Goal: Task Accomplishment & Management: Complete application form

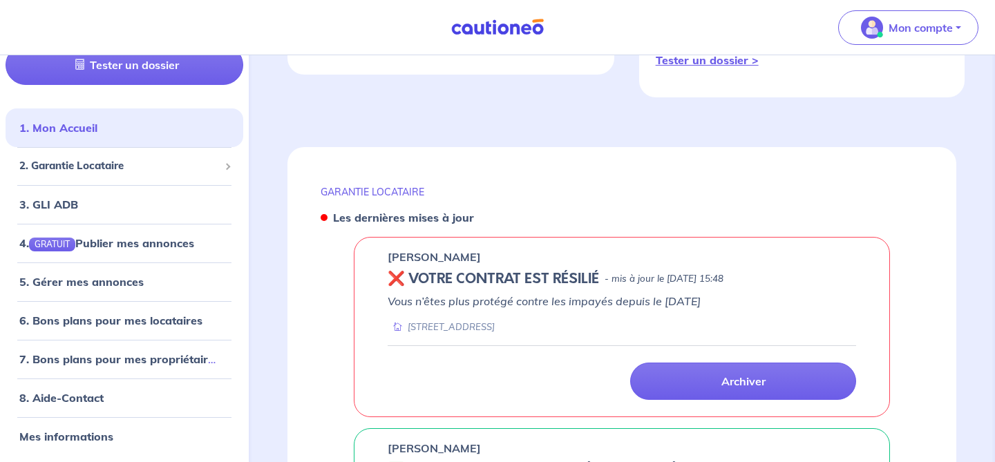
scroll to position [488, 0]
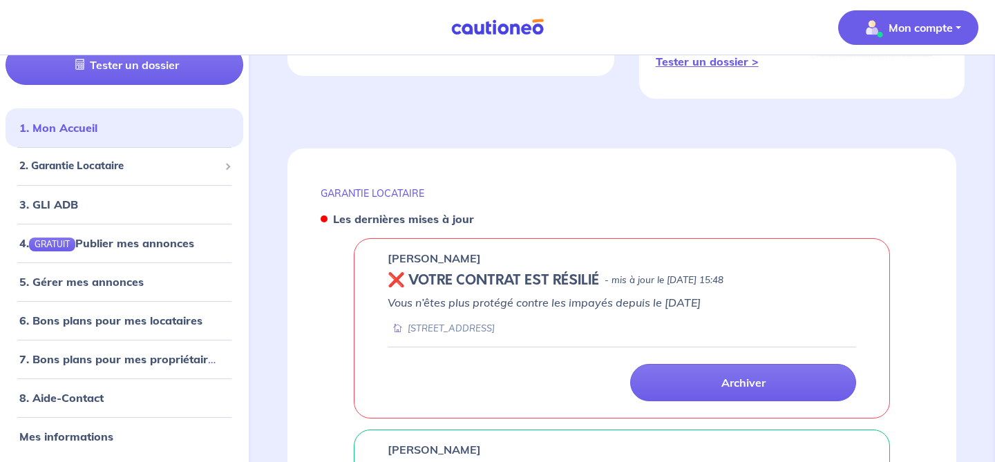
click at [933, 17] on span "Mon compte" at bounding box center [903, 28] width 97 height 22
click at [868, 119] on link "Me déconnecter" at bounding box center [894, 119] width 111 height 22
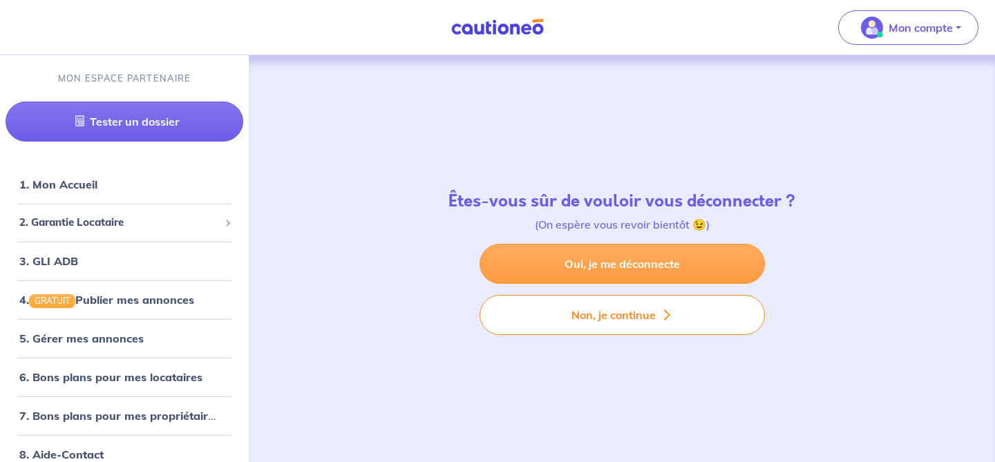
click at [585, 265] on link "Oui, je me déconnecte" at bounding box center [621, 264] width 285 height 40
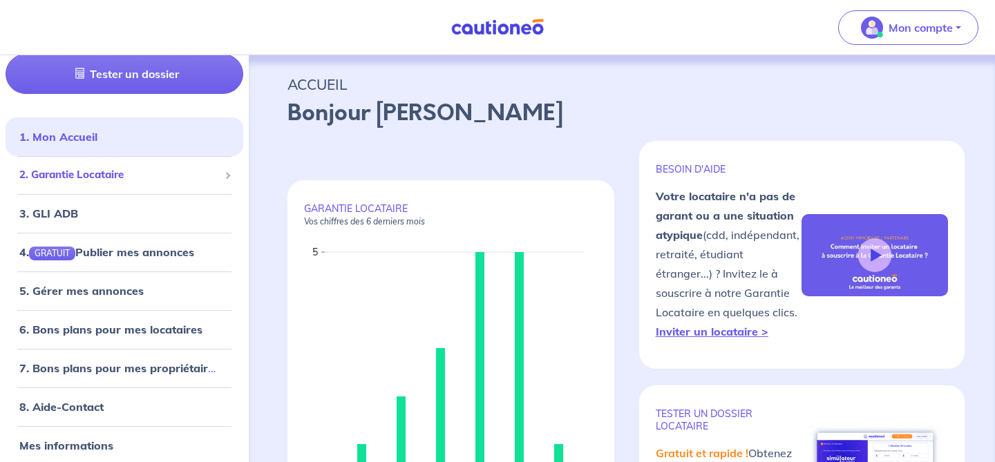
click at [92, 179] on span "2. Garantie Locataire" at bounding box center [119, 175] width 200 height 16
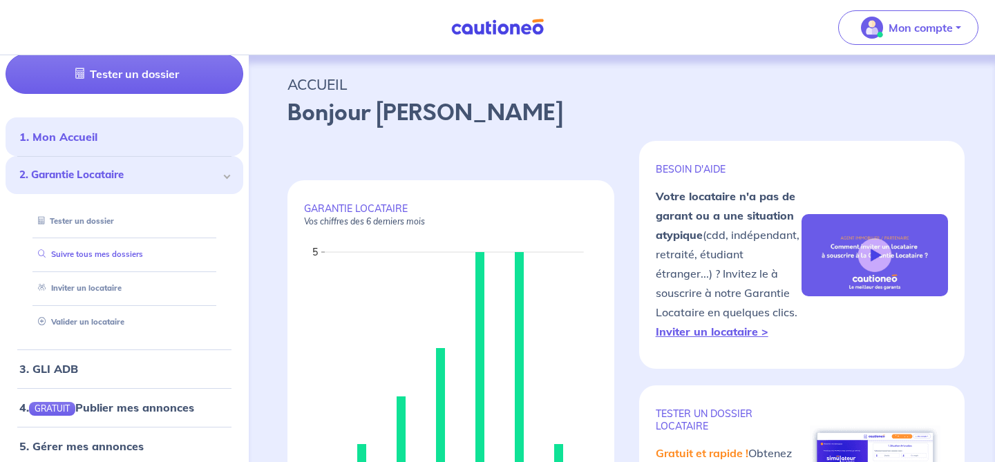
click at [96, 259] on link "Suivre tous mes dossiers" at bounding box center [87, 254] width 111 height 10
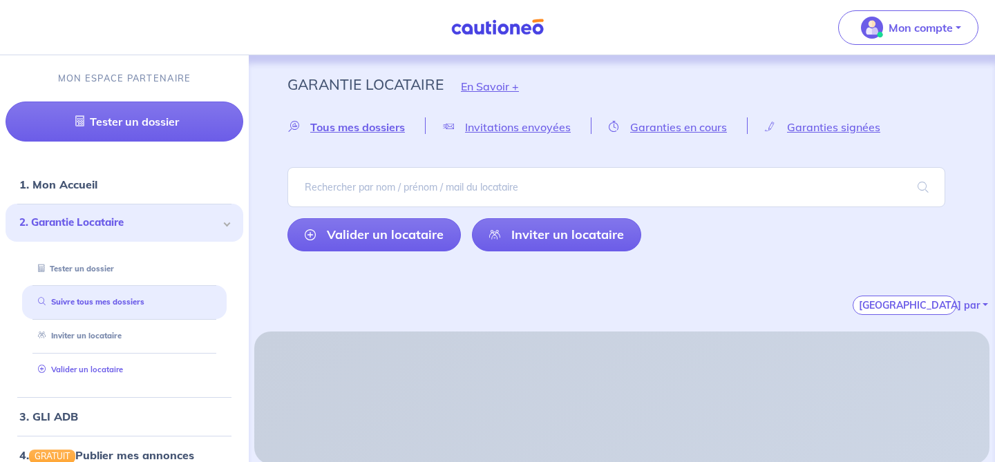
click at [69, 365] on link "Valider un locataire" at bounding box center [77, 370] width 91 height 10
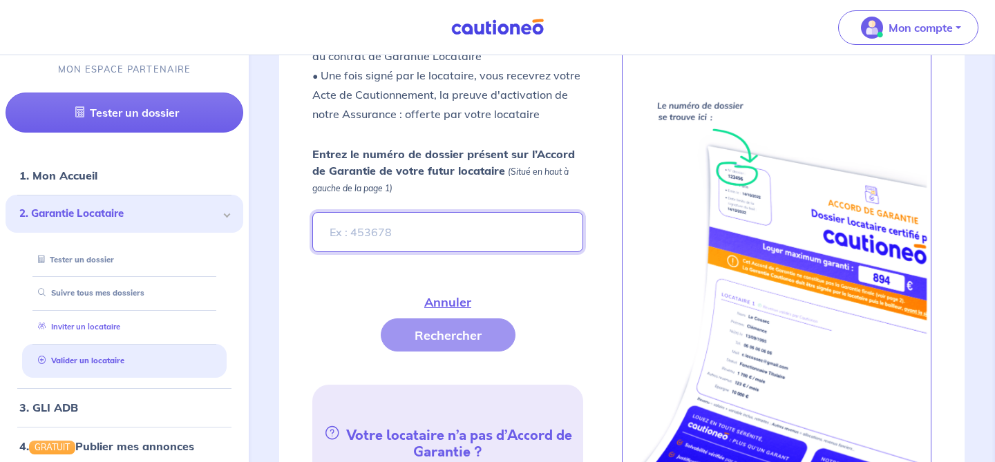
scroll to position [504, 0]
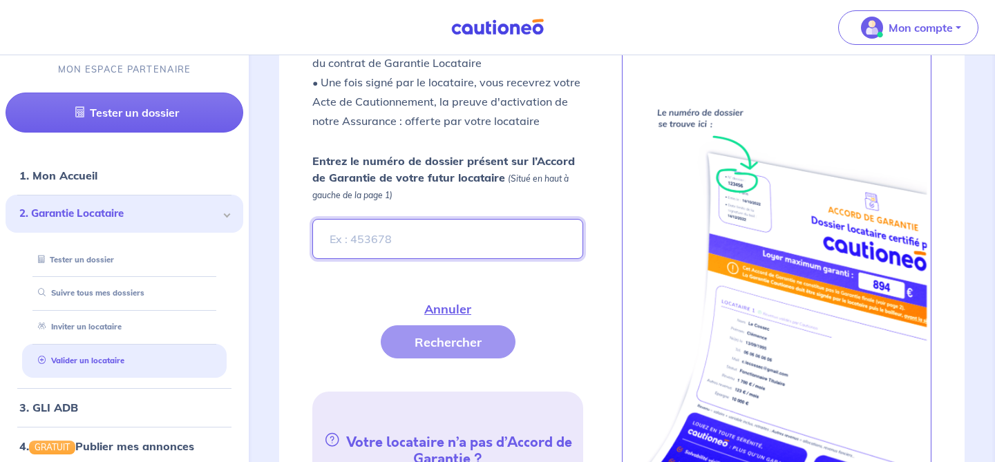
paste input "MK6eaL"
type input "MK6eaL"
click at [479, 325] on button "Rechercher" at bounding box center [448, 341] width 135 height 33
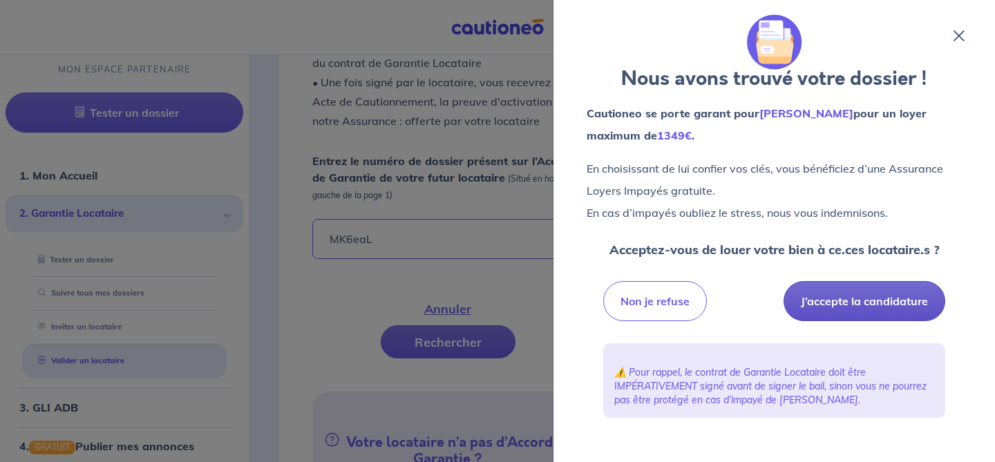
click at [825, 307] on button "J’accepte la candidature" at bounding box center [864, 301] width 162 height 40
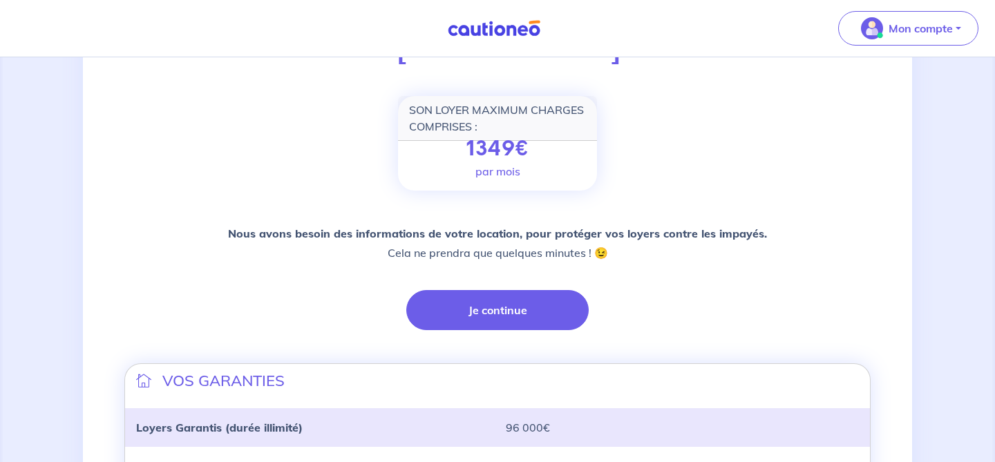
scroll to position [173, 0]
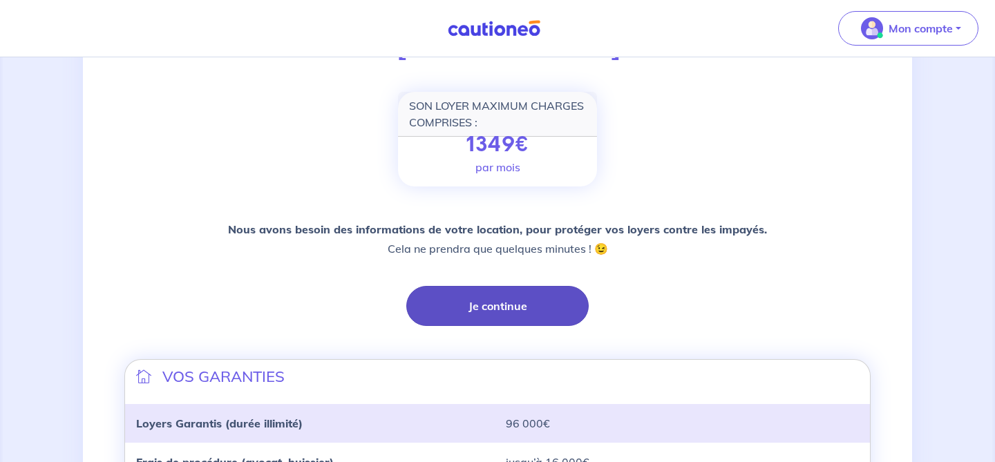
click at [539, 303] on button "Je continue" at bounding box center [497, 306] width 182 height 40
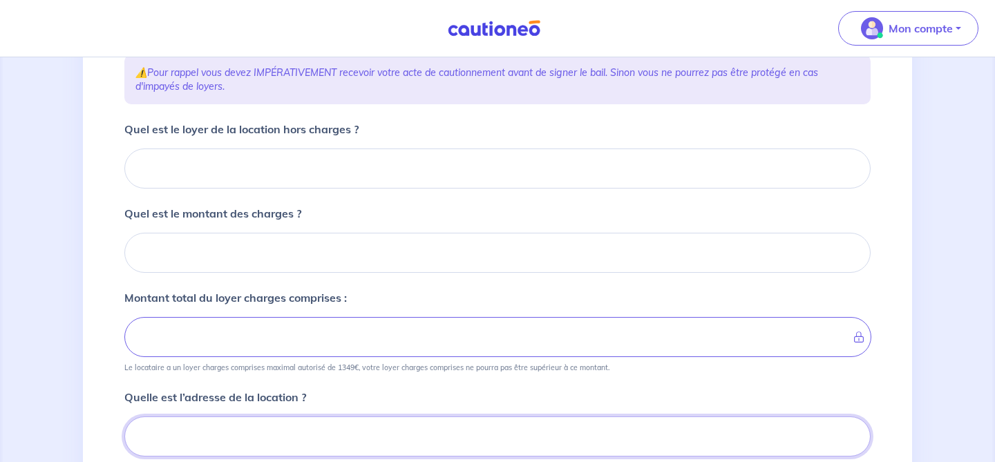
scroll to position [205, 0]
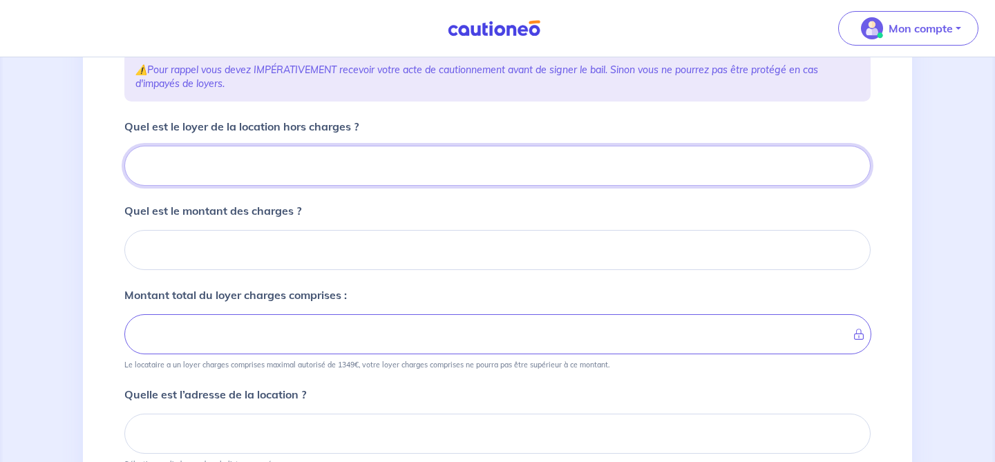
click at [406, 157] on input "Quel est le loyer de la location hors charges ?" at bounding box center [497, 166] width 746 height 40
paste input "911.53"
type input "911.53"
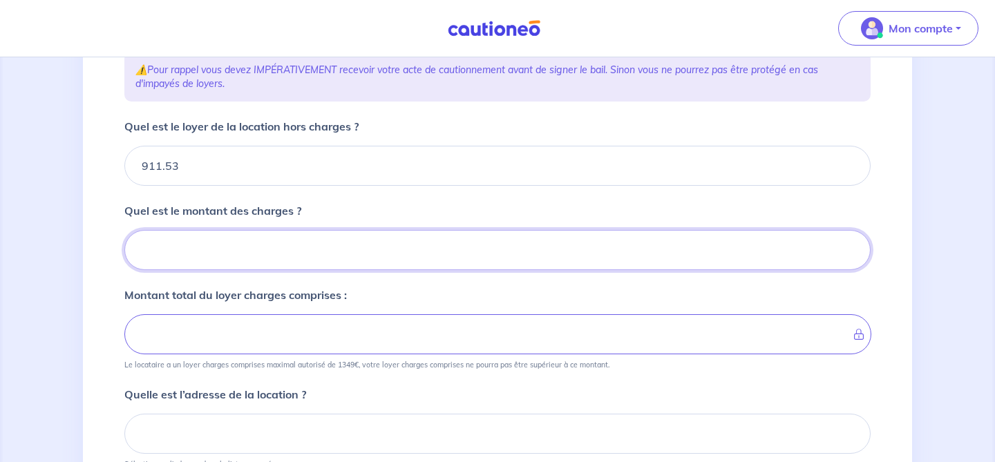
click at [245, 261] on input "Quel est le montant des charges ?" at bounding box center [497, 250] width 746 height 40
type input "2"
type input "913.53"
type input "240"
type input "1151.53"
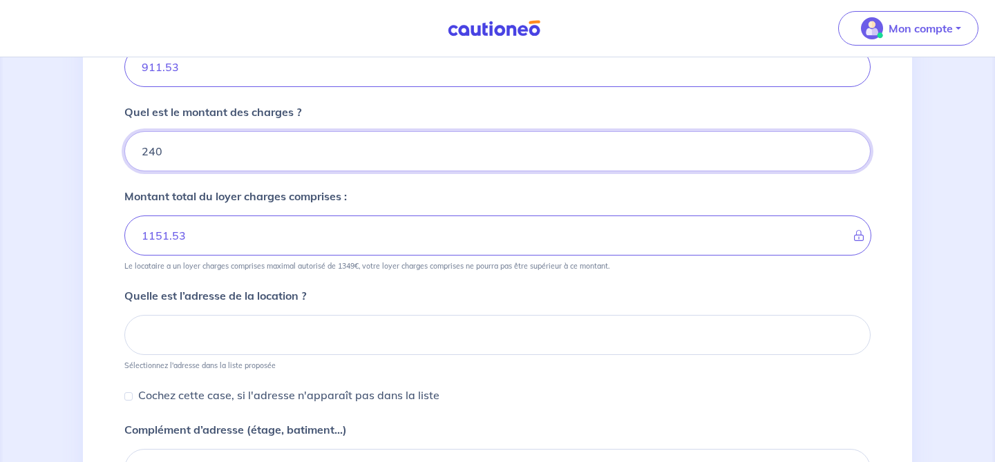
scroll to position [305, 0]
type input "240"
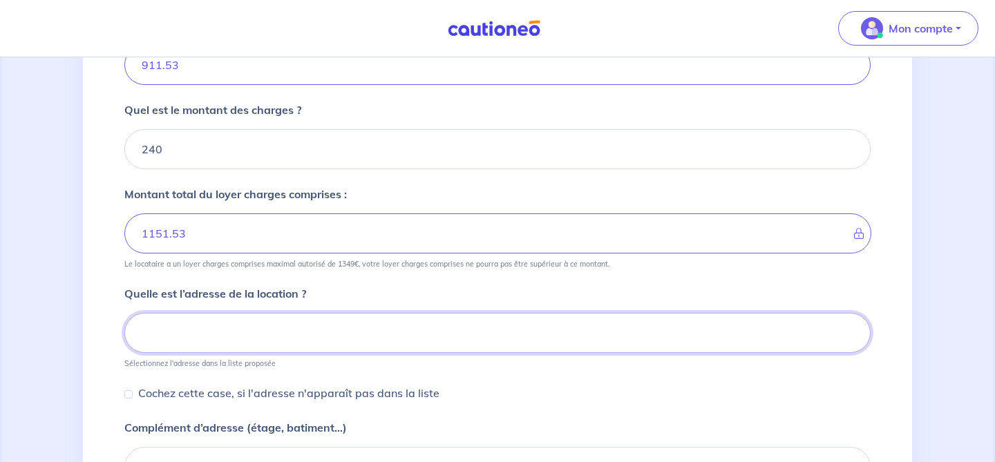
click at [272, 350] on input at bounding box center [497, 333] width 746 height 40
paste input "15, Avenue de Verdun, 93230, Romainville, France"
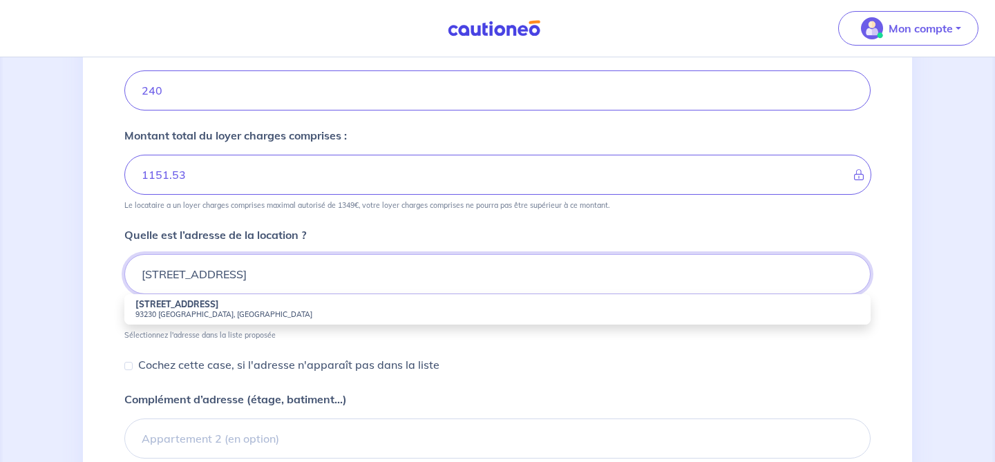
scroll to position [417, 0]
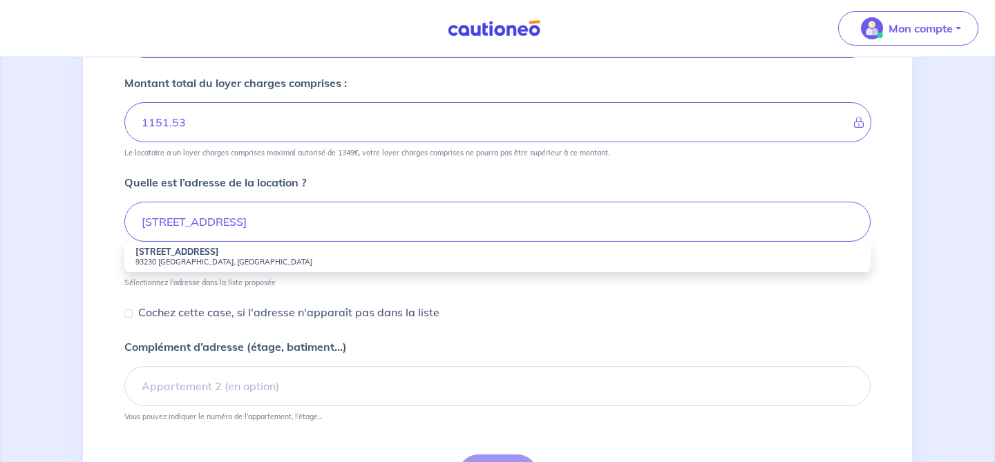
click at [298, 255] on li "15 Avenue de Verdun 93230 Romainville, France" at bounding box center [497, 257] width 746 height 30
type input "15 Avenue de Verdun, 93230 Romainville, France"
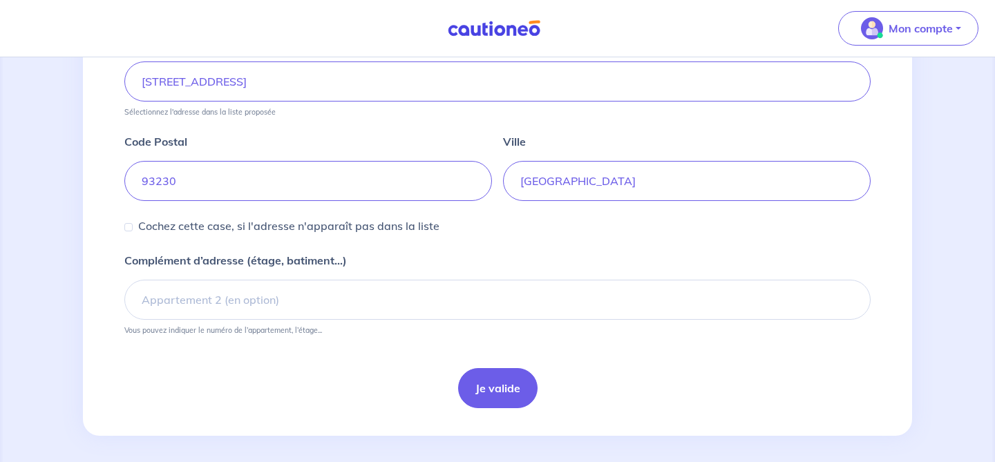
scroll to position [559, 0]
click at [246, 311] on input "Complément d’adresse (étage, batiment...)" at bounding box center [497, 298] width 746 height 40
drag, startPoint x: 390, startPoint y: 390, endPoint x: 406, endPoint y: 390, distance: 15.2
click at [390, 390] on div "Je valide" at bounding box center [497, 386] width 746 height 40
click at [476, 393] on button "Je valide" at bounding box center [497, 386] width 79 height 40
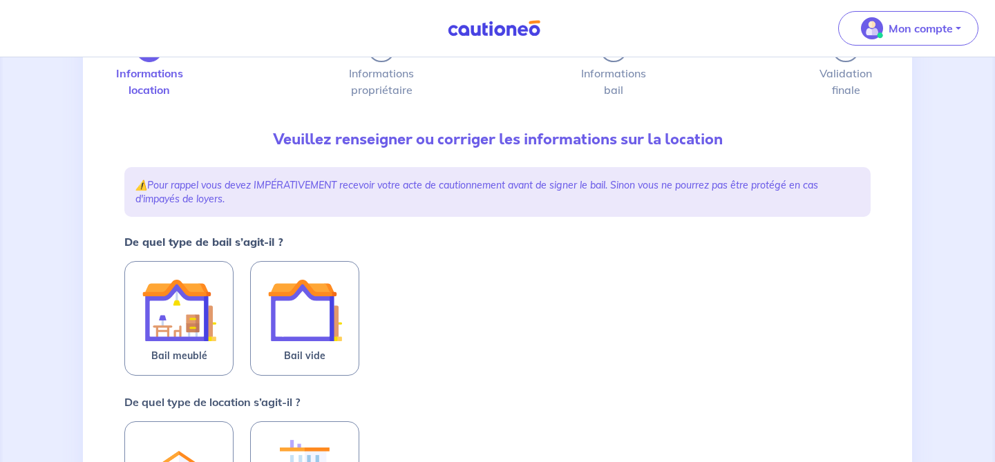
scroll to position [93, 0]
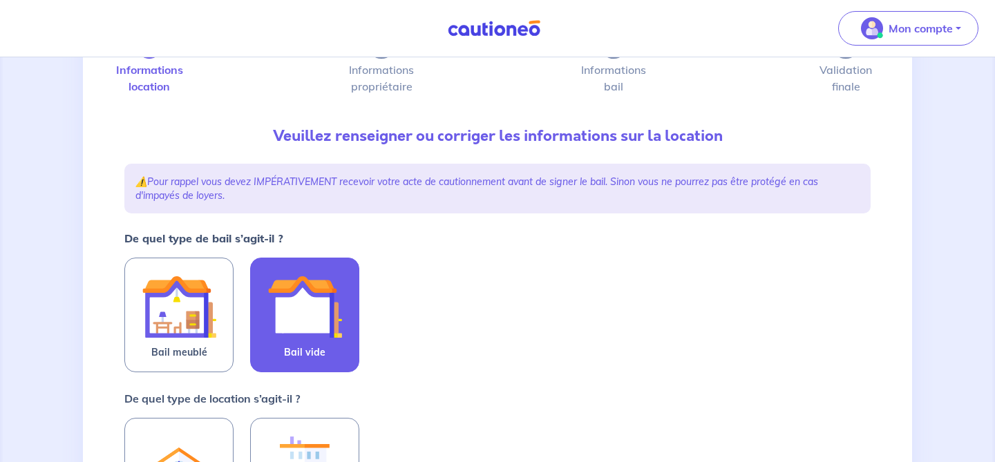
click at [342, 341] on label "Bail vide" at bounding box center [304, 315] width 109 height 115
click at [0, 0] on input "Bail vide" at bounding box center [0, 0] width 0 height 0
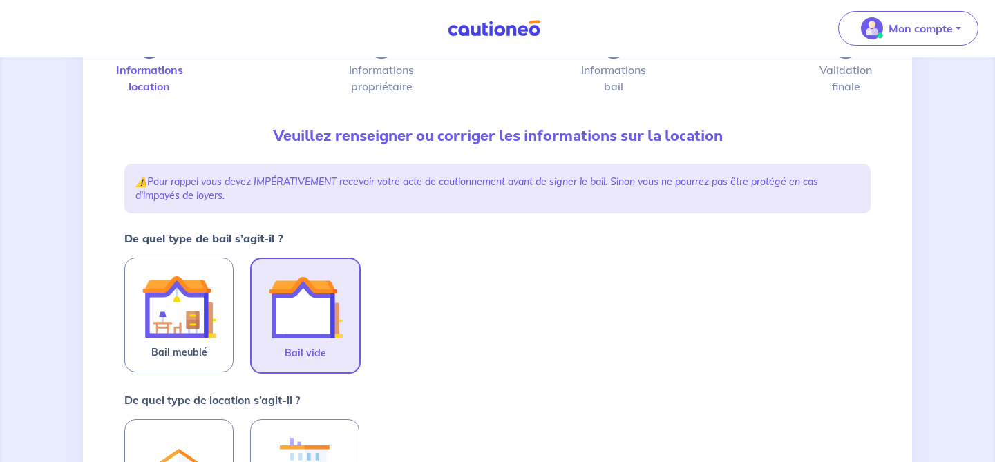
scroll to position [220, 0]
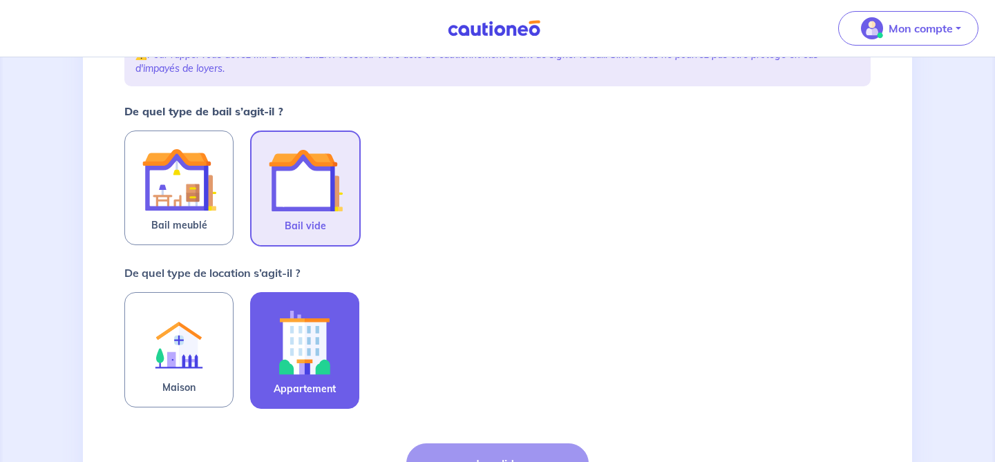
click at [306, 369] on img at bounding box center [304, 342] width 75 height 77
click at [0, 0] on input "Appartement" at bounding box center [0, 0] width 0 height 0
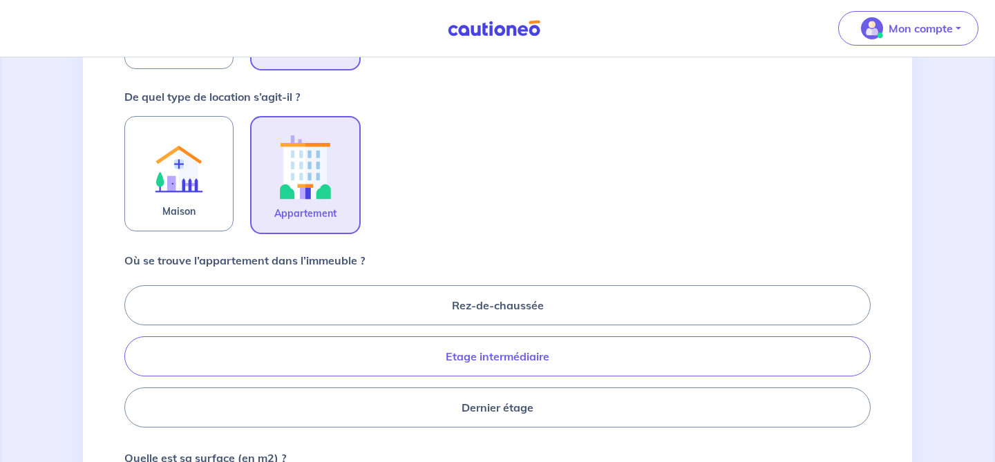
scroll to position [402, 0]
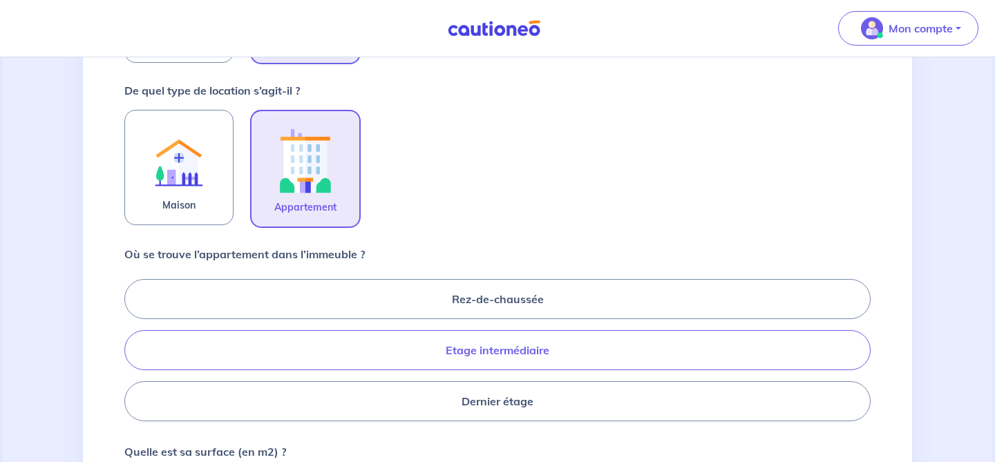
click at [466, 340] on label "Etage intermédiaire" at bounding box center [497, 350] width 746 height 40
click at [133, 345] on input "Etage intermédiaire" at bounding box center [128, 349] width 9 height 9
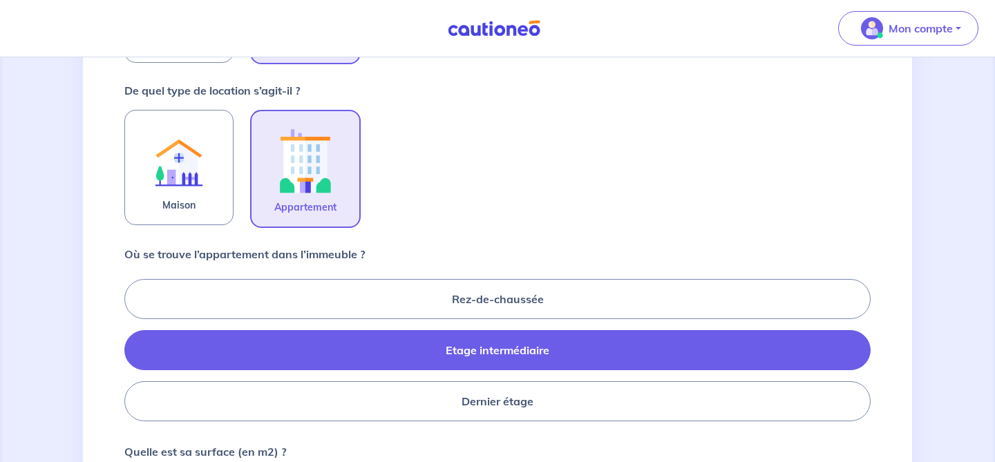
radio input "true"
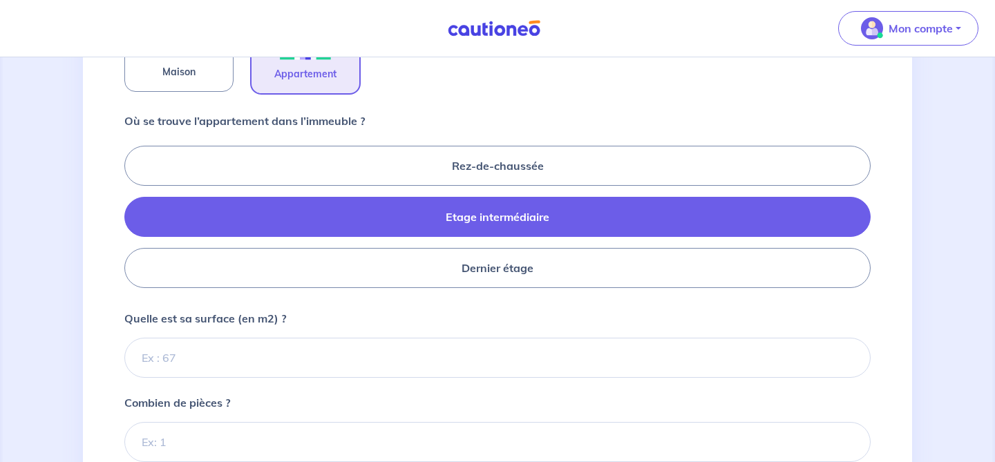
scroll to position [536, 0]
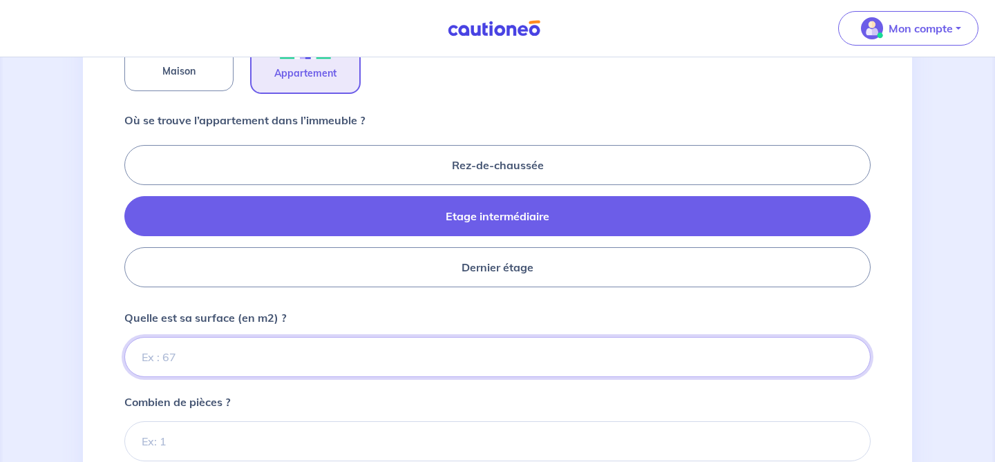
click at [357, 365] on input "Quelle est sa surface (en m2) ?" at bounding box center [497, 357] width 746 height 40
type input "58"
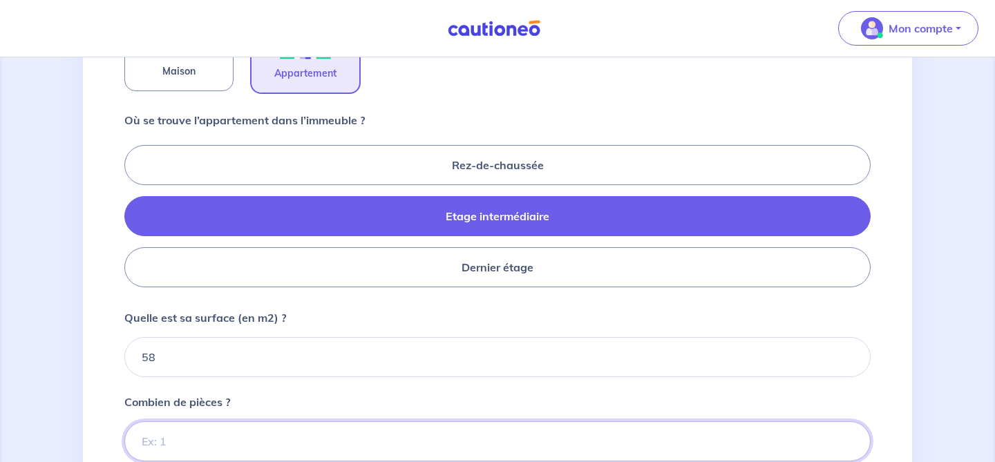
click at [178, 437] on input "Combien de pièces ?" at bounding box center [497, 441] width 746 height 40
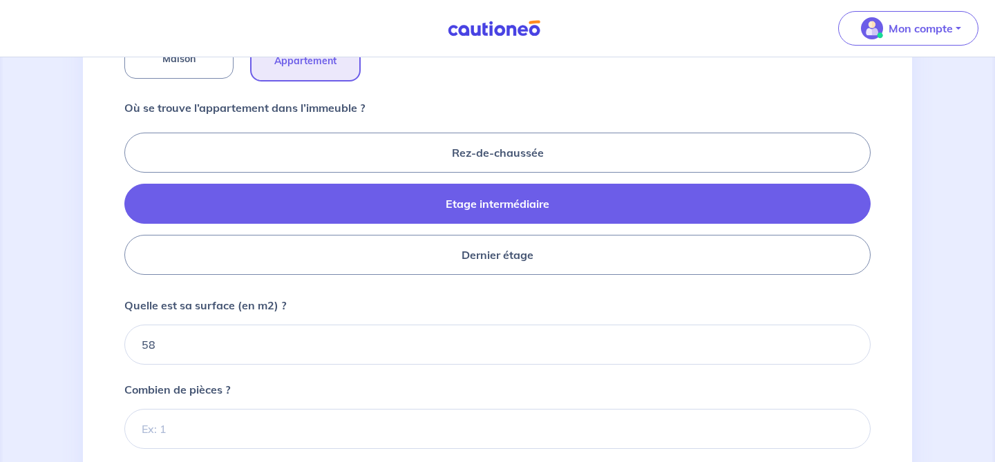
scroll to position [593, 0]
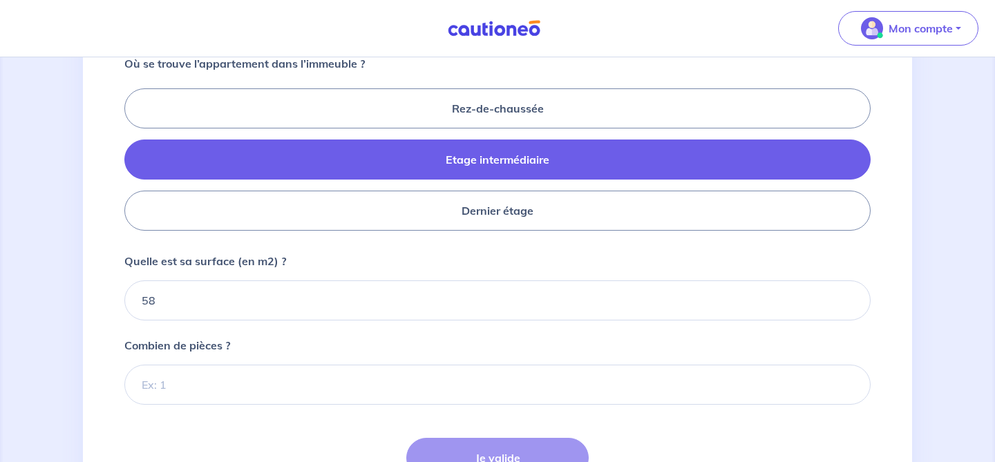
click at [316, 406] on form "De quel type de bail s’agit-il ? Bail meublé Bail vide De quel type de location…" at bounding box center [497, 129] width 746 height 799
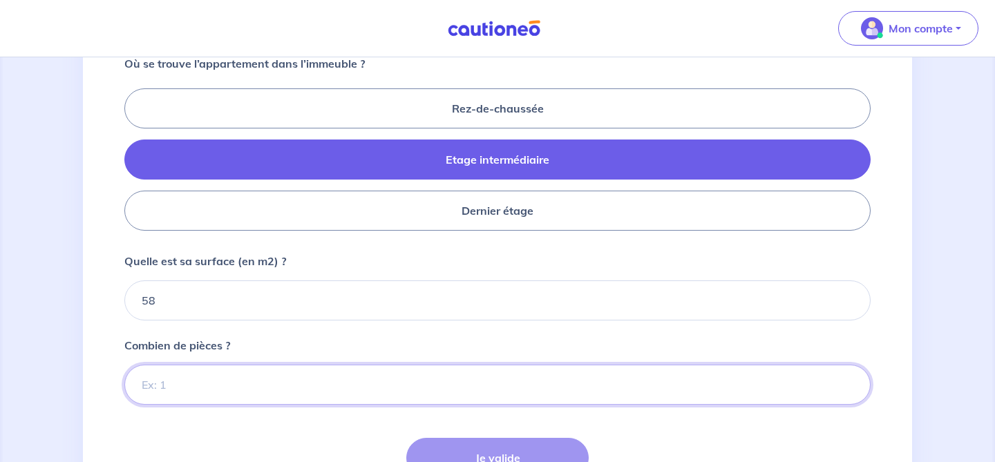
click at [317, 387] on input "Combien de pièces ?" at bounding box center [497, 385] width 746 height 40
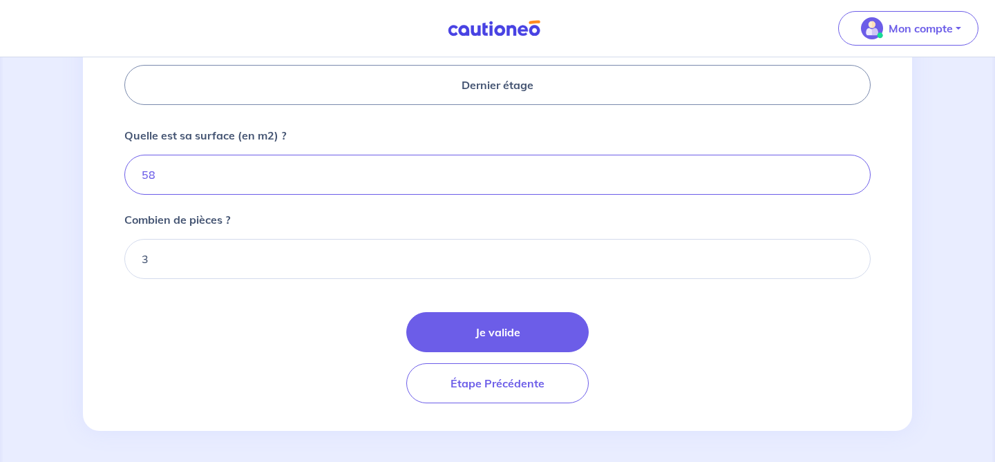
scroll to position [721, 0]
click at [327, 256] on input "3" at bounding box center [497, 257] width 746 height 40
click at [848, 262] on input "2" at bounding box center [497, 257] width 746 height 40
click at [847, 250] on input "3" at bounding box center [497, 257] width 746 height 40
click at [847, 250] on input "4" at bounding box center [497, 257] width 746 height 40
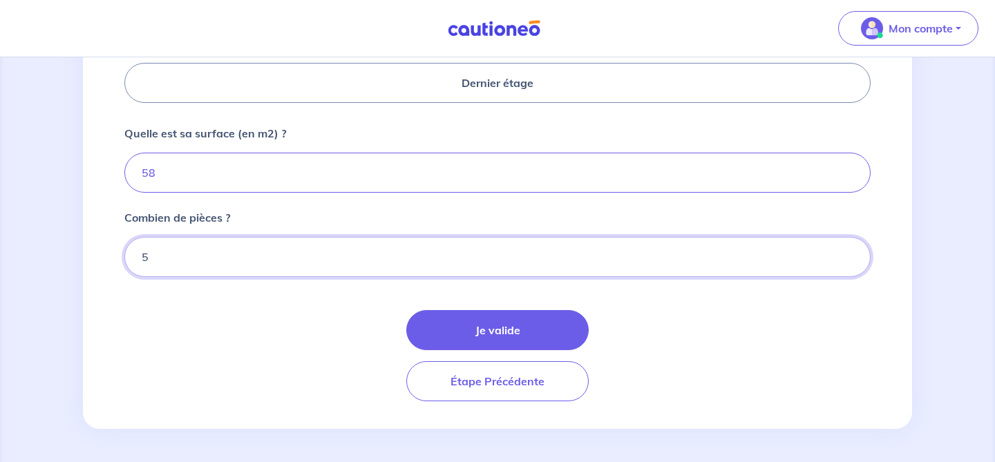
type input "5"
click at [847, 250] on input "5" at bounding box center [497, 257] width 746 height 40
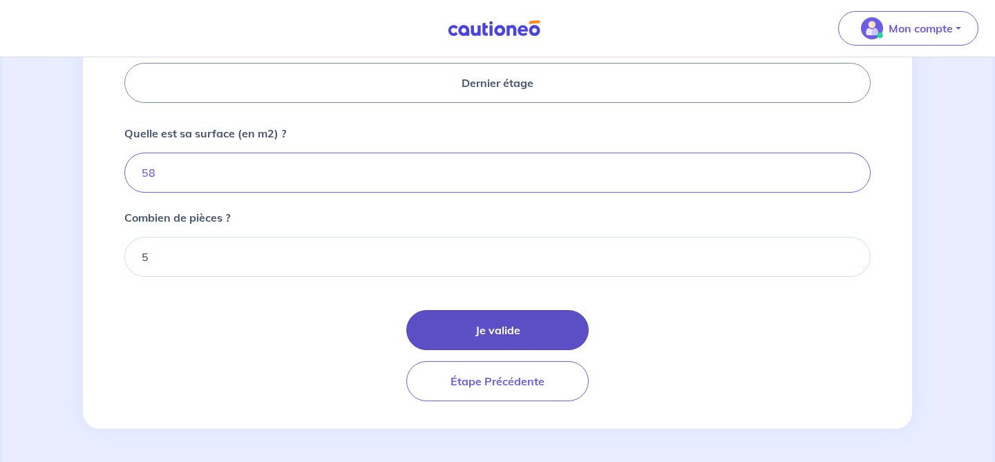
click at [533, 322] on button "Je valide" at bounding box center [497, 330] width 182 height 40
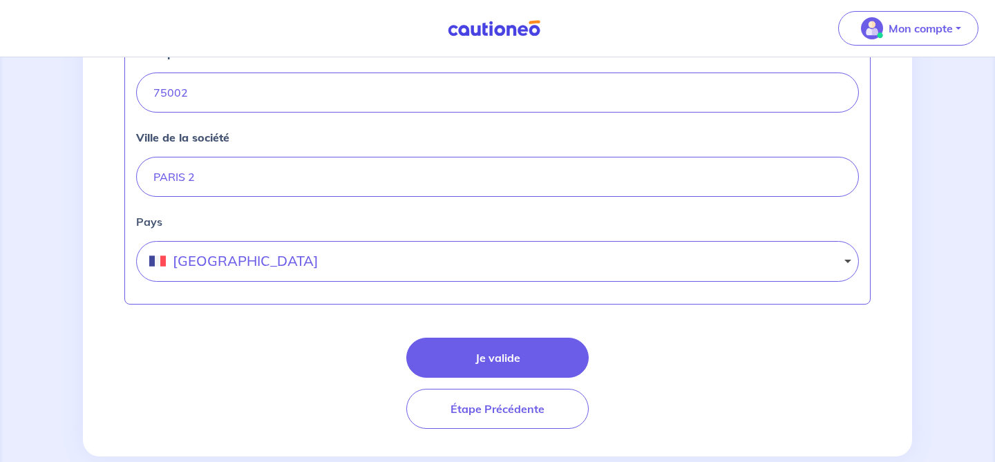
scroll to position [710, 0]
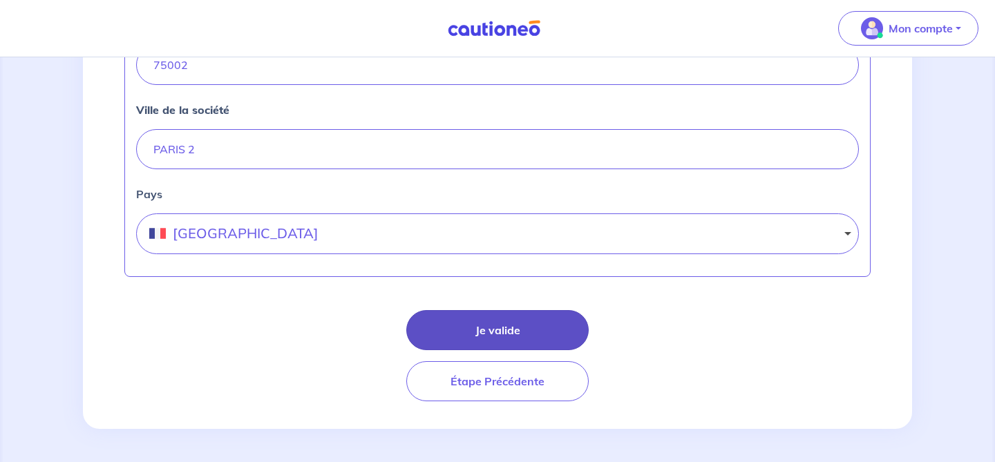
click at [533, 322] on button "Je valide" at bounding box center [497, 330] width 182 height 40
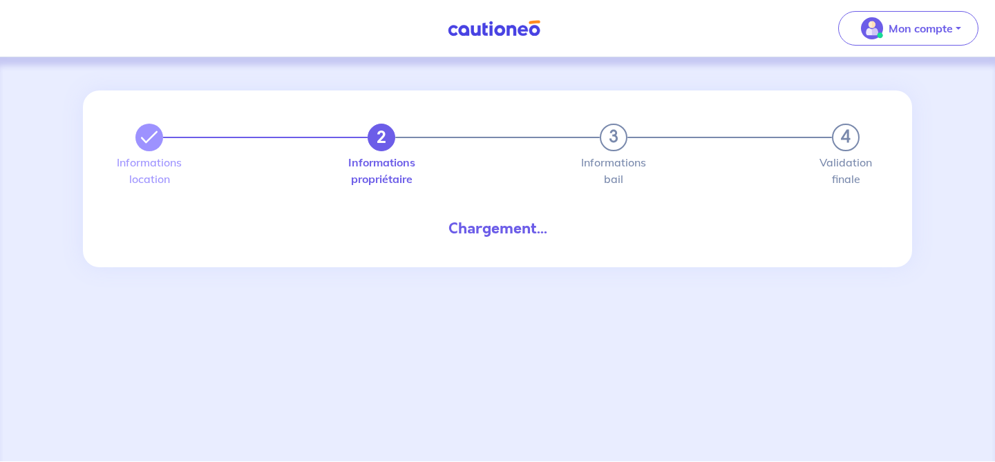
select select "FR"
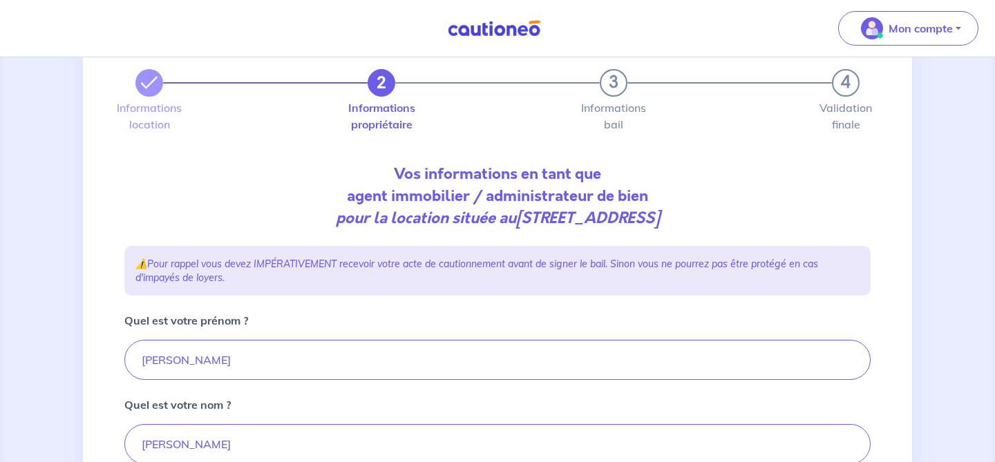
scroll to position [68, 0]
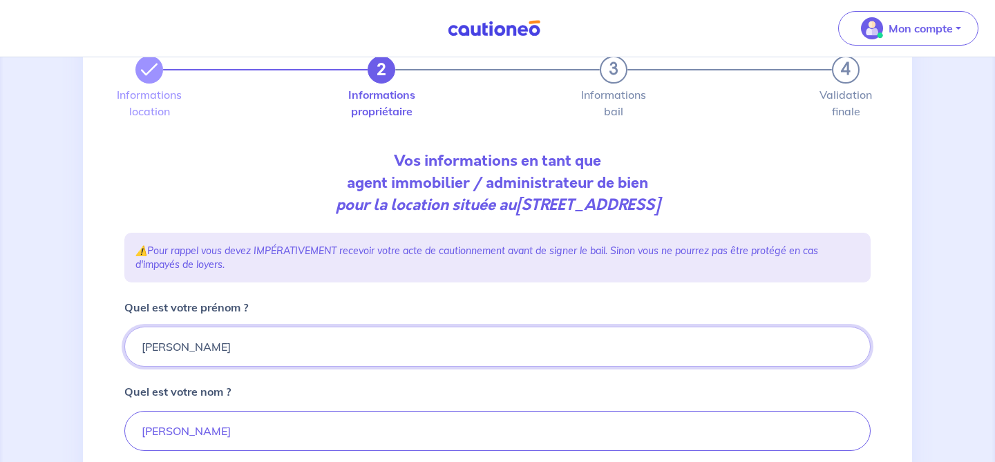
click at [361, 339] on input "Baptiste" at bounding box center [497, 347] width 746 height 40
drag, startPoint x: 319, startPoint y: 344, endPoint x: 82, endPoint y: 332, distance: 236.6
click at [82, 332] on div "2 3 4 Informations location Informations propriétaire Informations bail Validat…" at bounding box center [497, 397] width 995 height 815
type input "s"
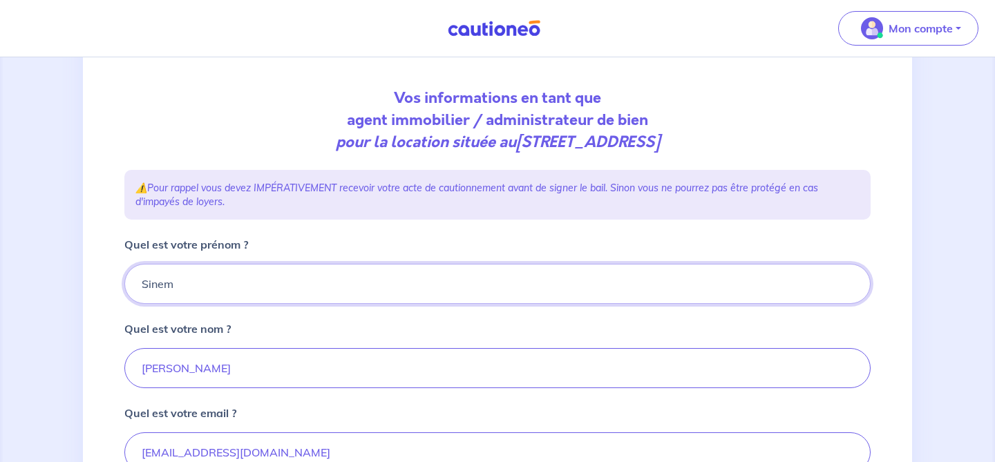
scroll to position [132, 0]
type input "Sinem"
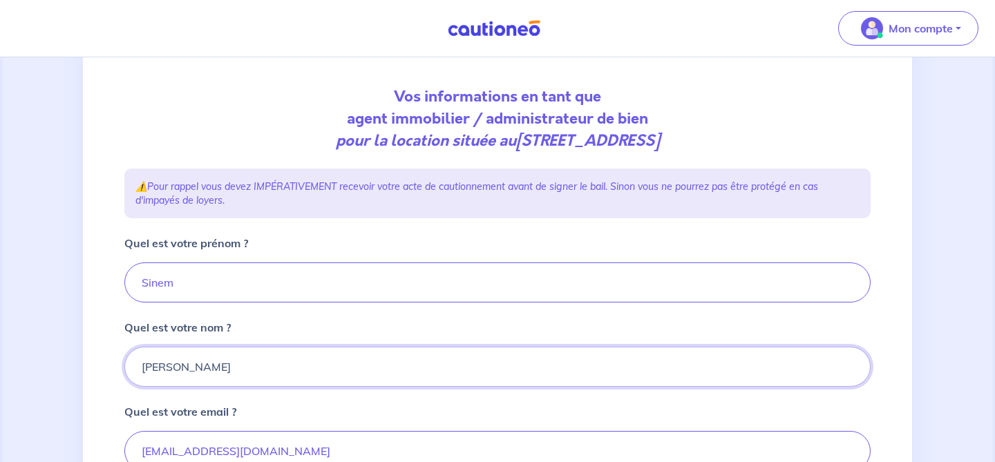
drag, startPoint x: 225, startPoint y: 371, endPoint x: 94, endPoint y: 354, distance: 131.7
click at [93, 354] on div "2 3 4 Informations location Informations propriétaire Informations bail Validat…" at bounding box center [497, 333] width 829 height 749
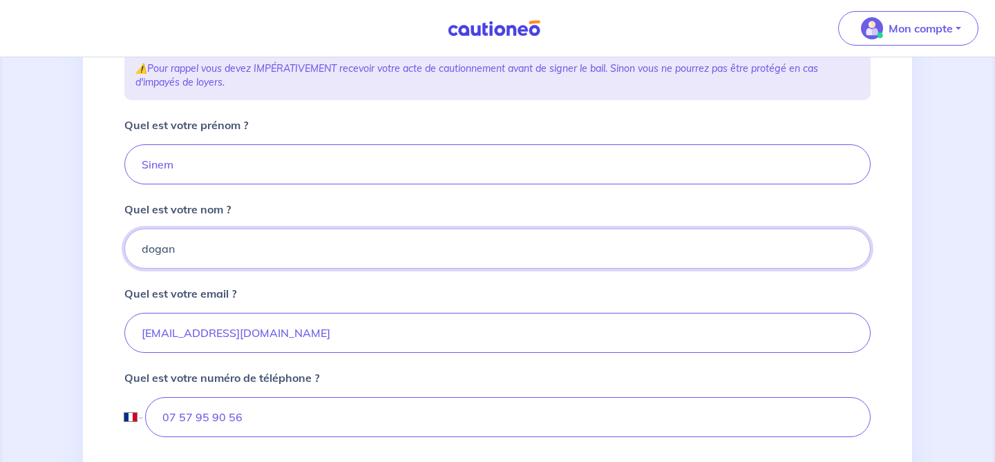
scroll to position [253, 0]
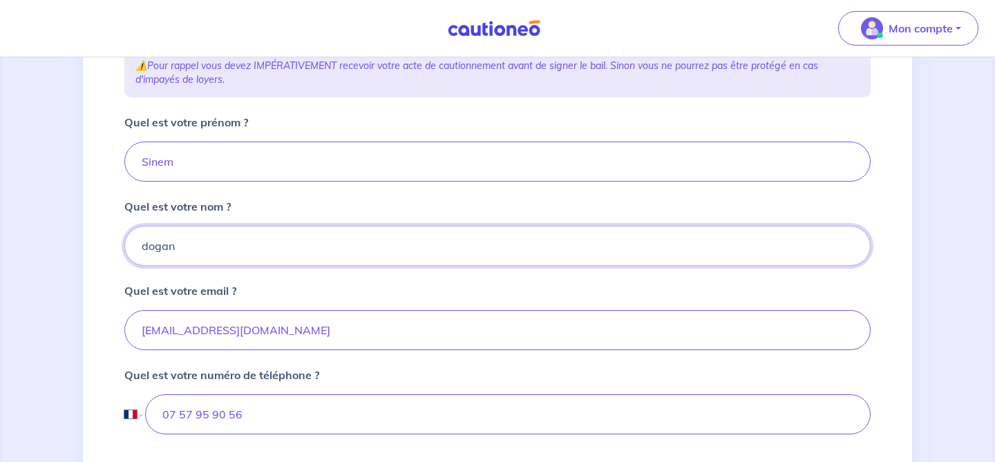
type input "dogan"
click at [283, 335] on input "baptiste_gregoire@manda.fr" at bounding box center [497, 330] width 746 height 40
drag, startPoint x: 304, startPoint y: 336, endPoint x: 144, endPoint y: 319, distance: 160.5
click at [144, 319] on input "baptiste_gregoire@manda.fr" at bounding box center [497, 330] width 746 height 40
type input "sinem_dogan@manda.fr"
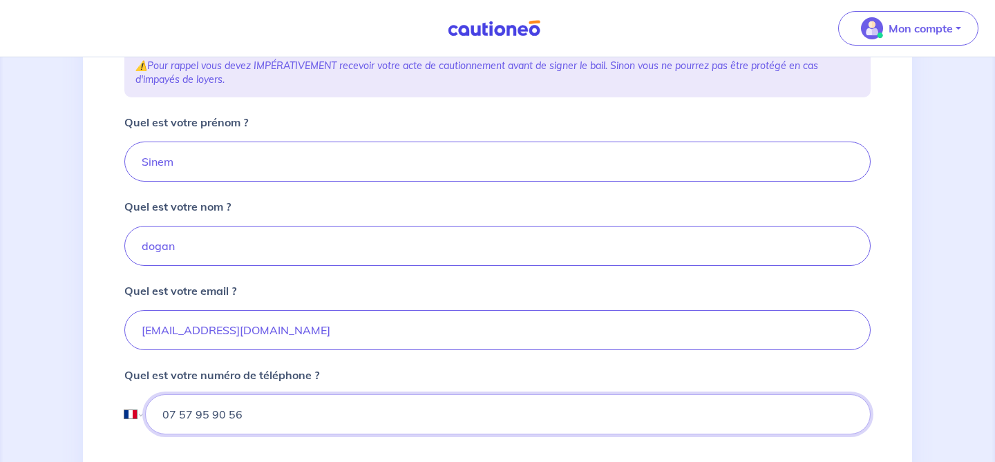
drag, startPoint x: 251, startPoint y: 431, endPoint x: 140, endPoint y: 399, distance: 115.7
click at [140, 399] on div "International Afghanistan Afrique du Sud Albanie Algérie Allemagne Andorre Ang…" at bounding box center [497, 415] width 746 height 40
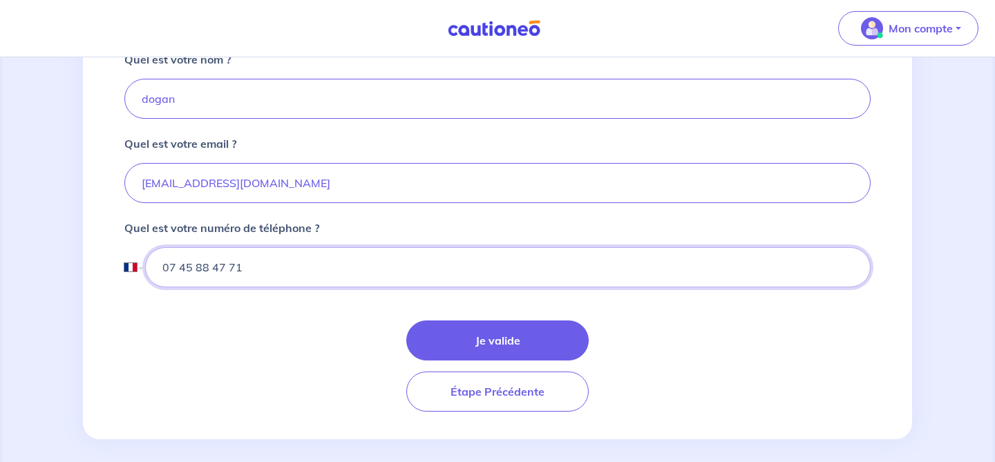
scroll to position [411, 0]
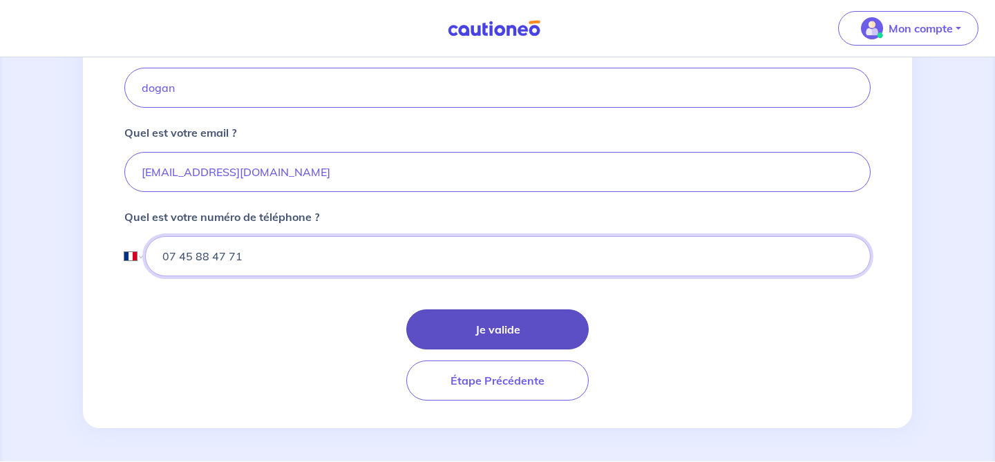
type input "07 45 88 47 71"
click at [533, 317] on button "Je valide" at bounding box center [497, 330] width 182 height 40
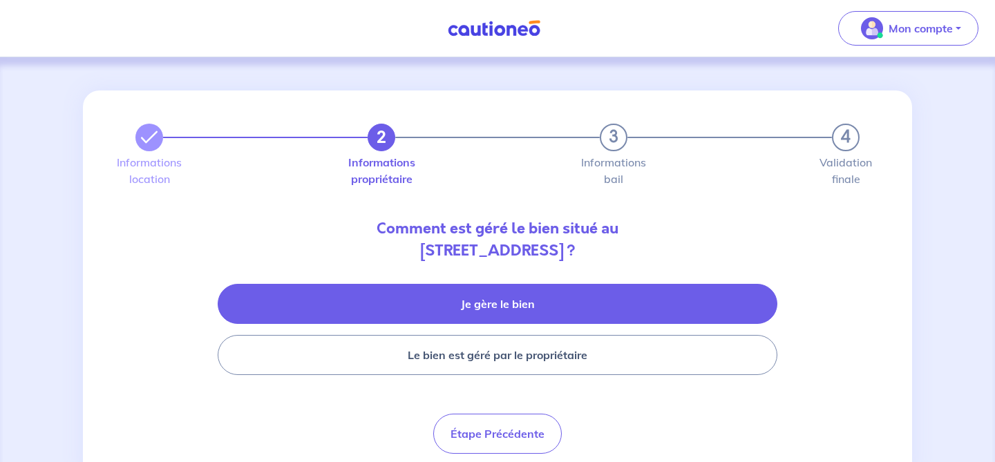
click at [500, 309] on button "Je gère le bien" at bounding box center [498, 304] width 560 height 40
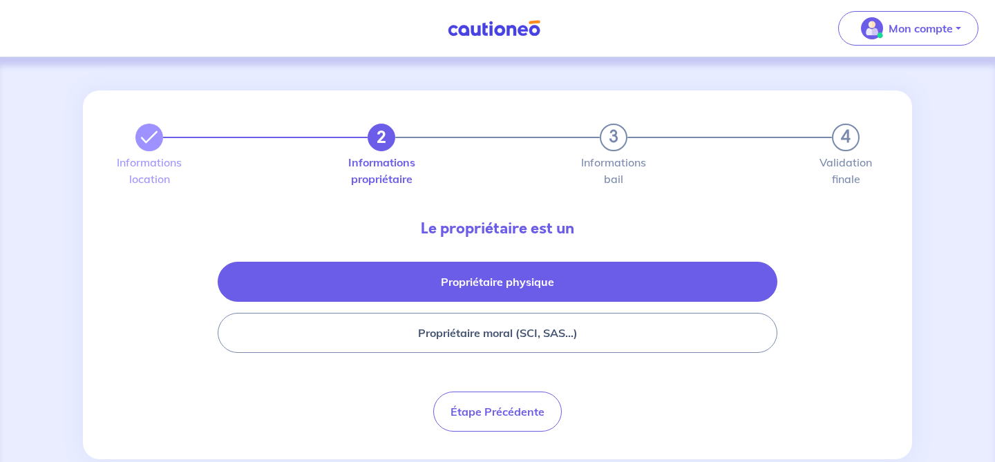
click at [486, 296] on button "Propriétaire physique" at bounding box center [498, 282] width 560 height 40
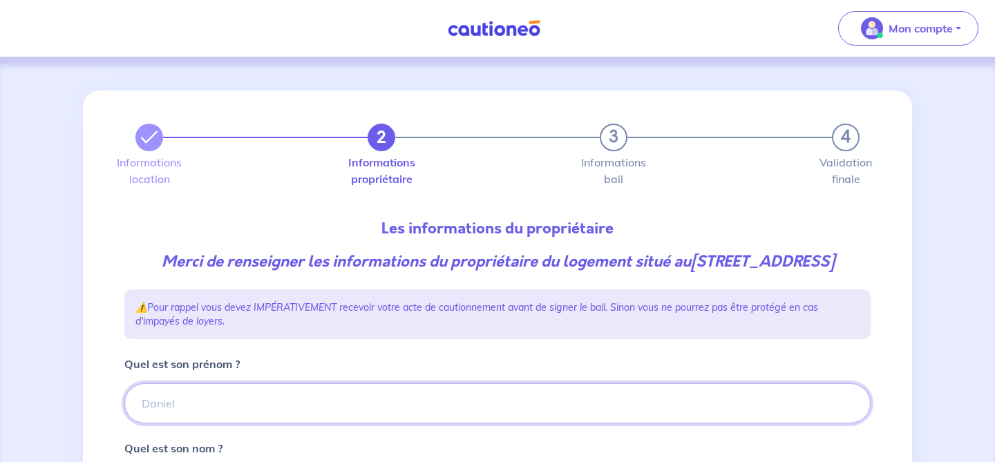
click at [417, 407] on input "Quel est son prénom ?" at bounding box center [497, 403] width 746 height 40
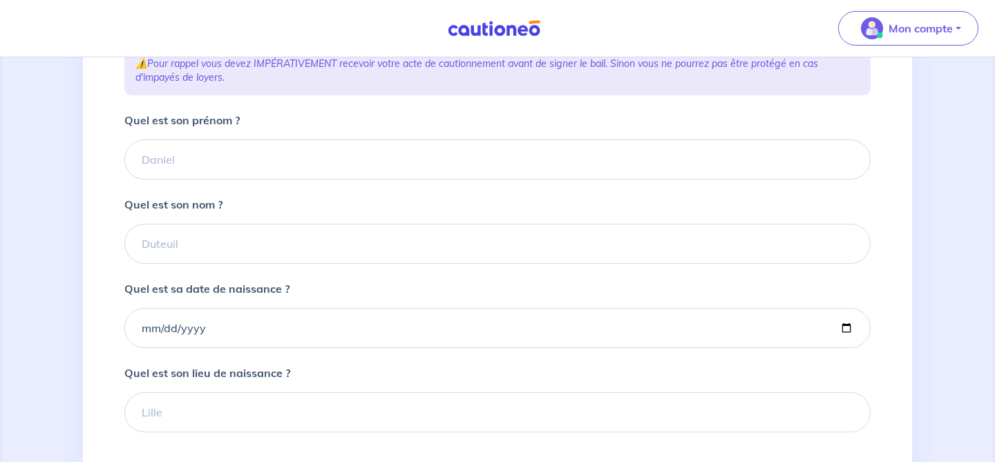
scroll to position [245, 0]
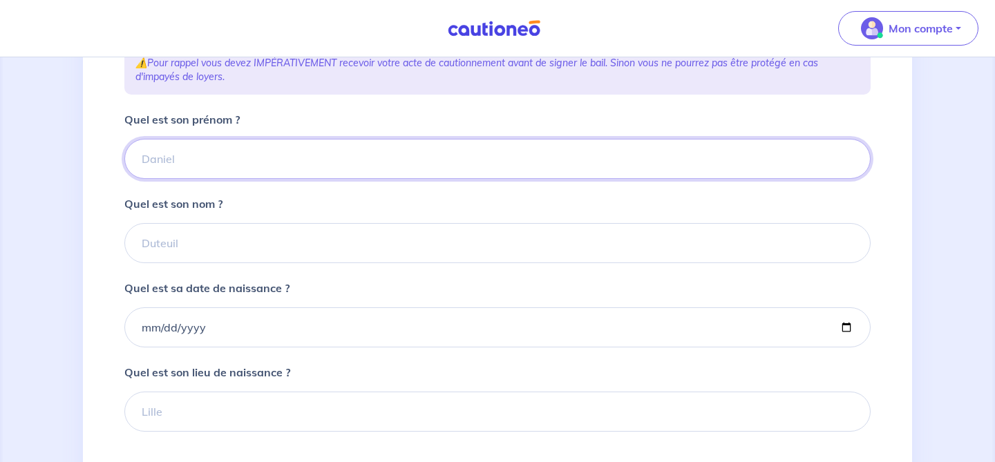
click at [303, 179] on input "Quel est son prénom ?" at bounding box center [497, 159] width 746 height 40
type input "Pierre"
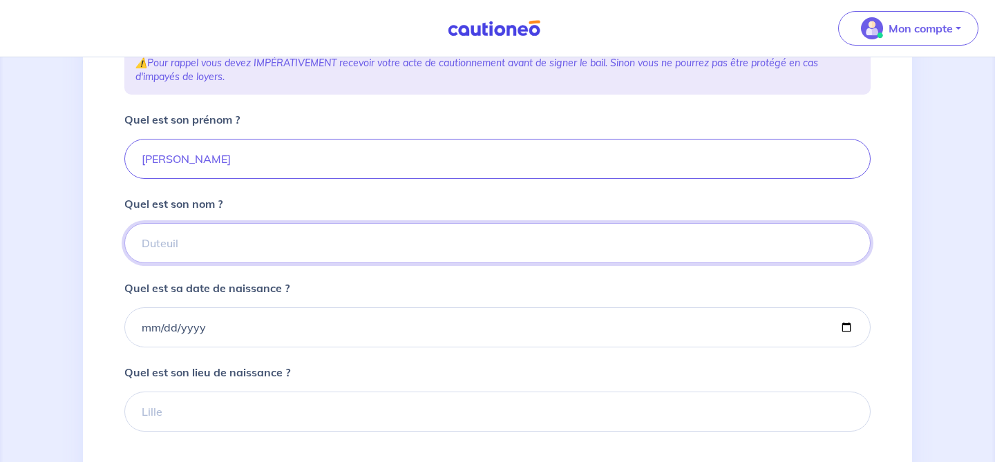
click at [266, 263] on input "Quel est son nom ?" at bounding box center [497, 243] width 746 height 40
type input "Creach"
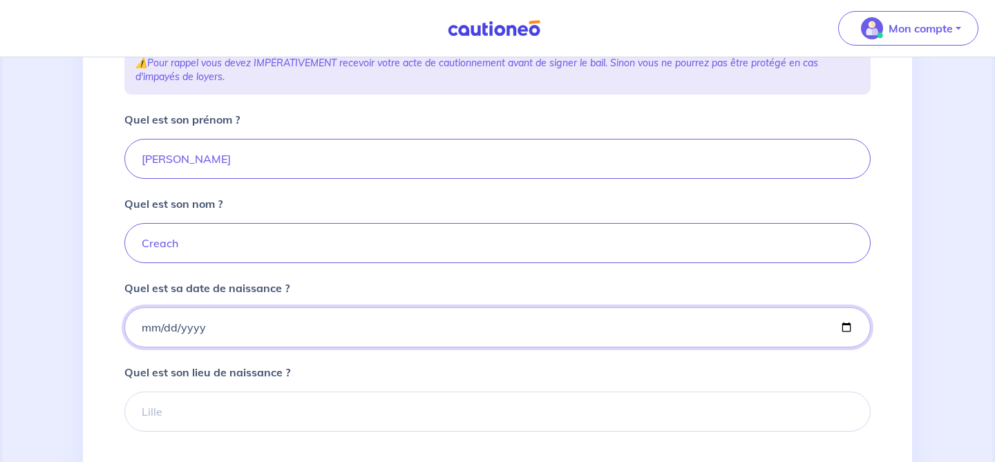
click at [225, 348] on input "Quel est sa date de naissance ?" at bounding box center [497, 327] width 746 height 40
type input "1977-09-30"
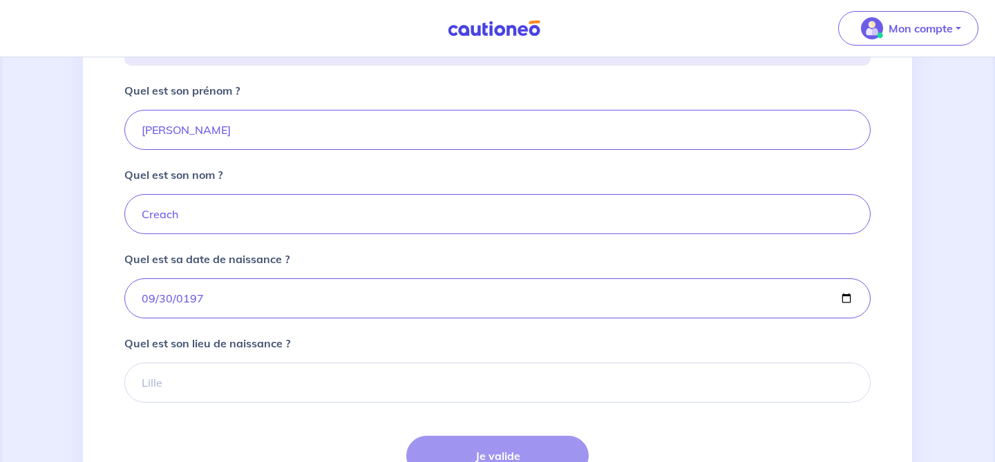
scroll to position [308, 0]
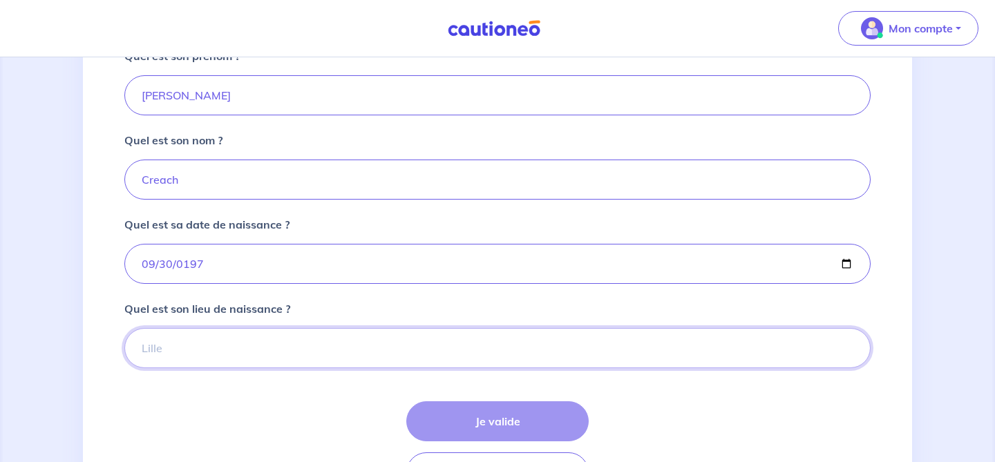
click at [318, 368] on input "Quel est son lieu de naissance ?" at bounding box center [497, 348] width 746 height 40
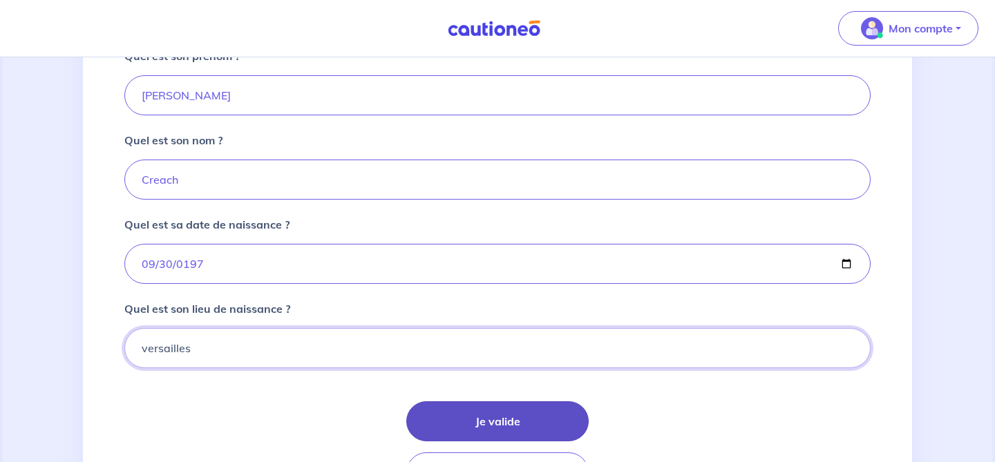
type input "versailles"
click at [441, 441] on button "Je valide" at bounding box center [497, 421] width 182 height 40
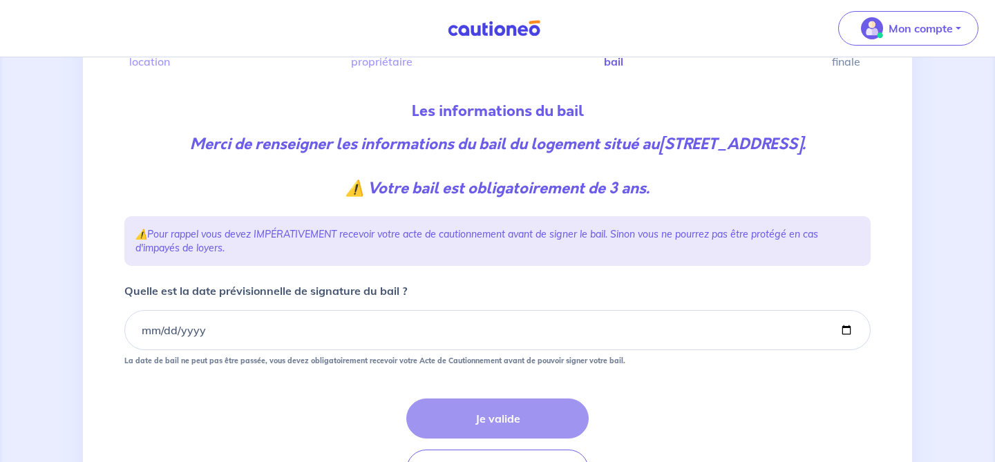
scroll to position [132, 0]
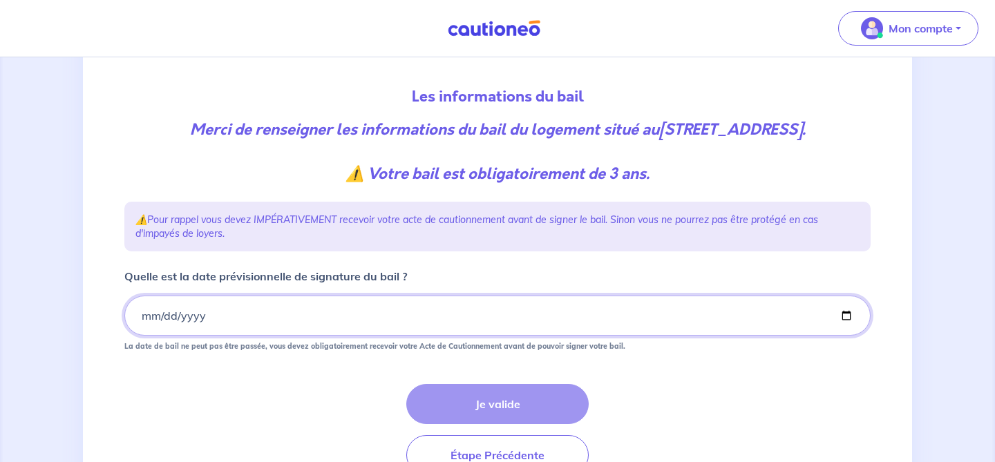
click at [417, 336] on input "Quelle est la date prévisionnelle de signature du bail ?" at bounding box center [497, 316] width 746 height 40
click at [842, 336] on input "Quelle est la date prévisionnelle de signature du bail ?" at bounding box center [497, 316] width 746 height 40
type input "2025-10-15"
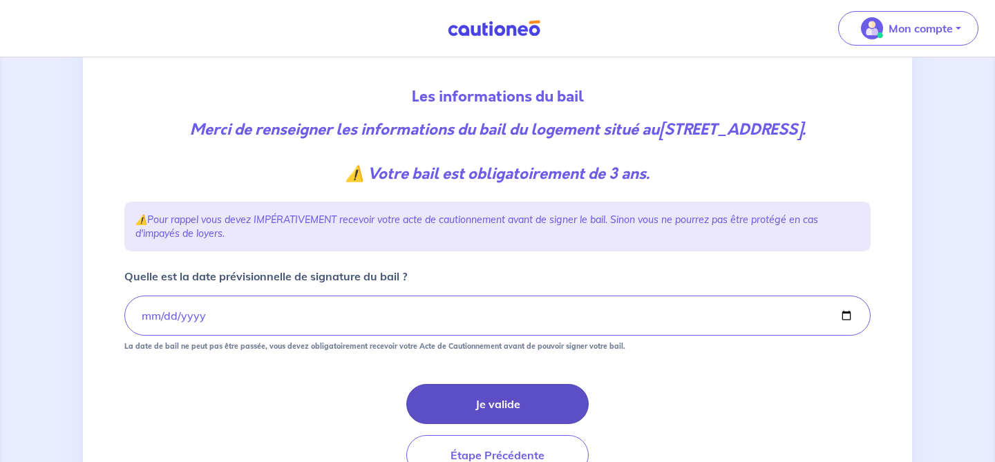
click at [481, 424] on button "Je valide" at bounding box center [497, 404] width 182 height 40
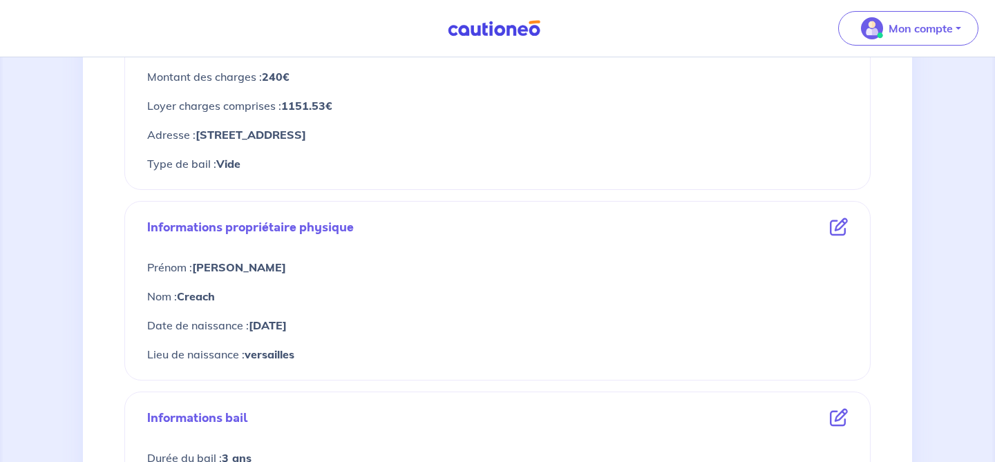
scroll to position [668, 0]
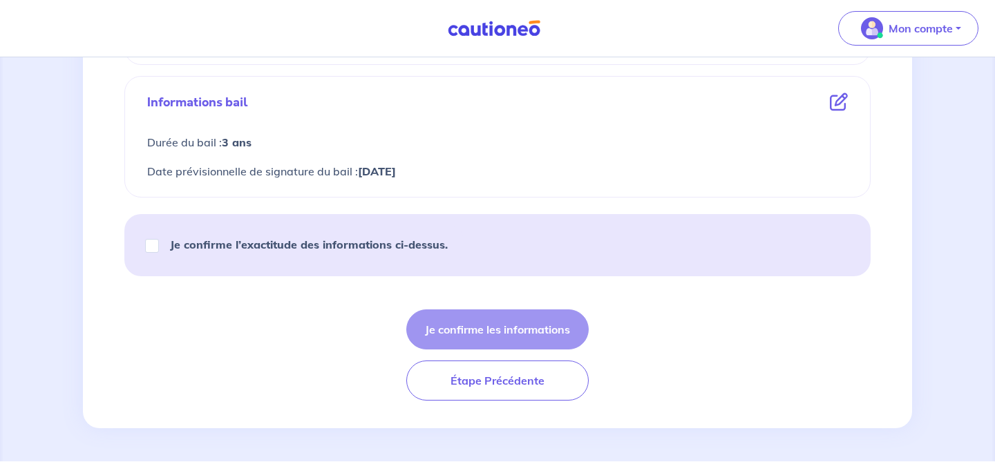
click at [406, 251] on strong "Je confirme l’exactitude des informations ci-dessus." at bounding box center [309, 245] width 278 height 14
click at [159, 251] on input "Je confirme l’exactitude des informations ci-dessus." at bounding box center [152, 246] width 14 height 14
checkbox input "true"
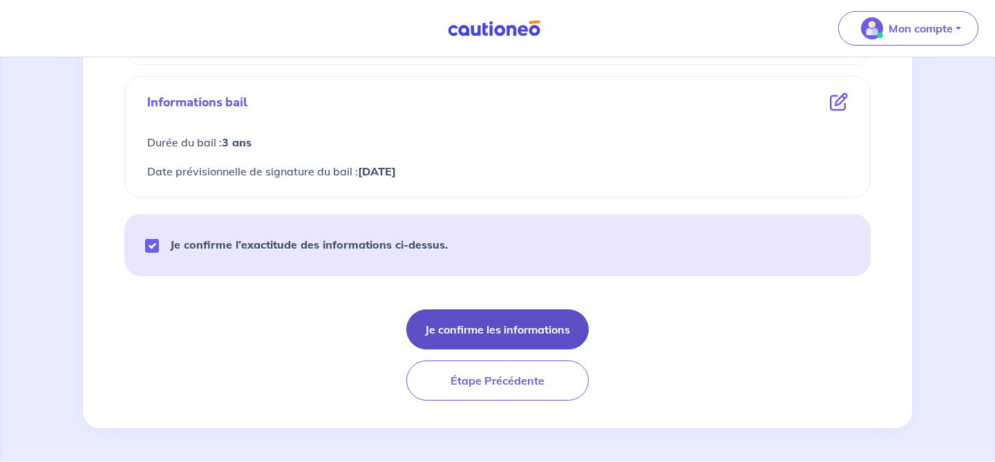
click at [515, 331] on button "Je confirme les informations" at bounding box center [497, 330] width 182 height 40
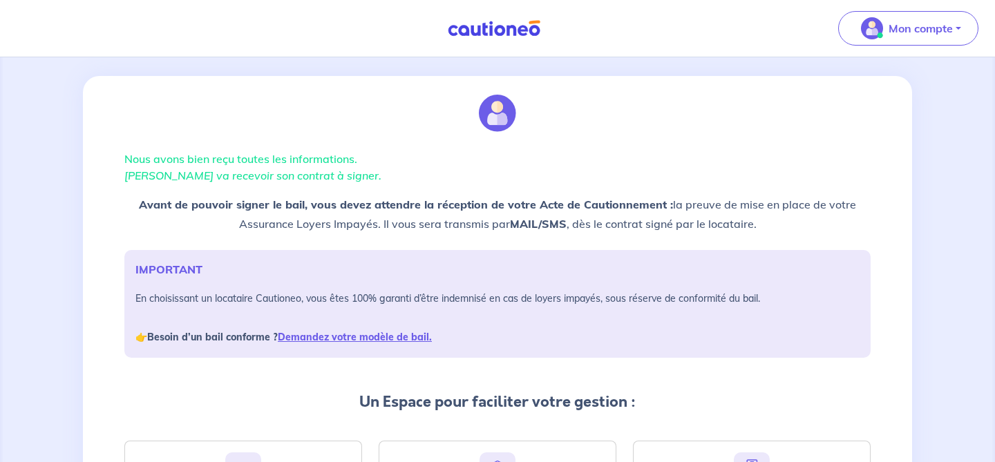
scroll to position [16, 0]
